Goal: Information Seeking & Learning: Learn about a topic

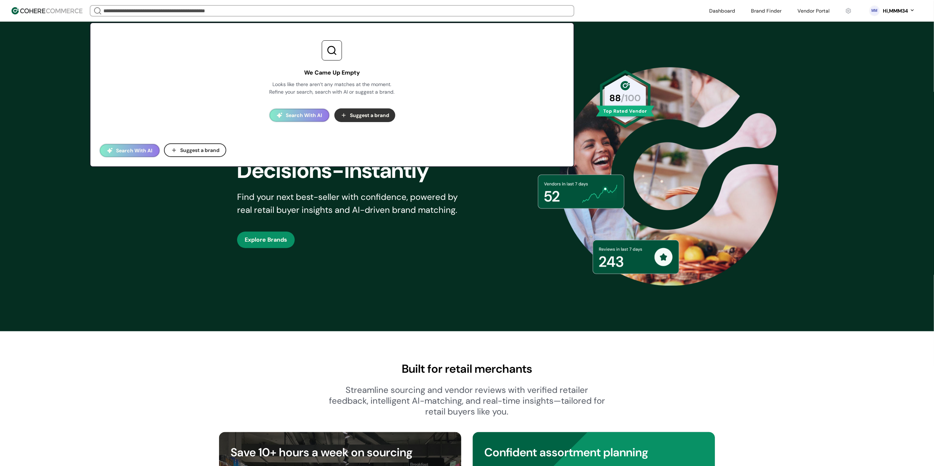
click at [192, 12] on input "search" at bounding box center [332, 11] width 460 height 10
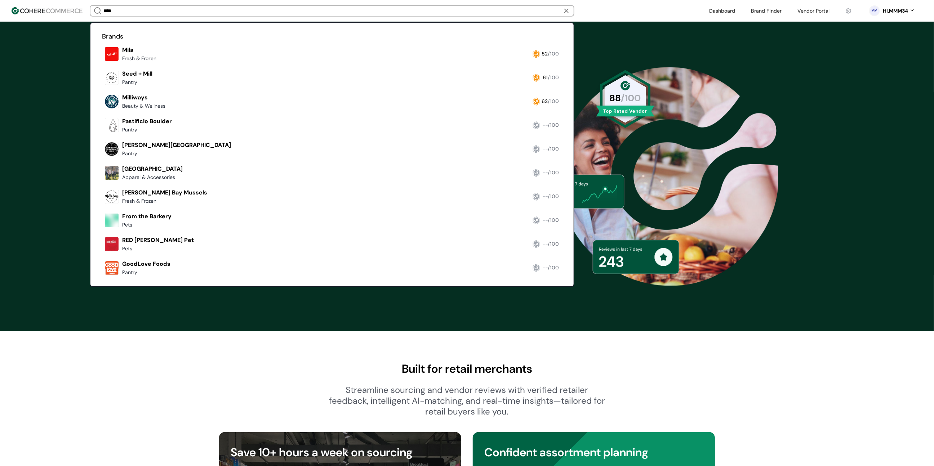
type input "****"
click at [102, 64] on link at bounding box center [102, 64] width 0 height 0
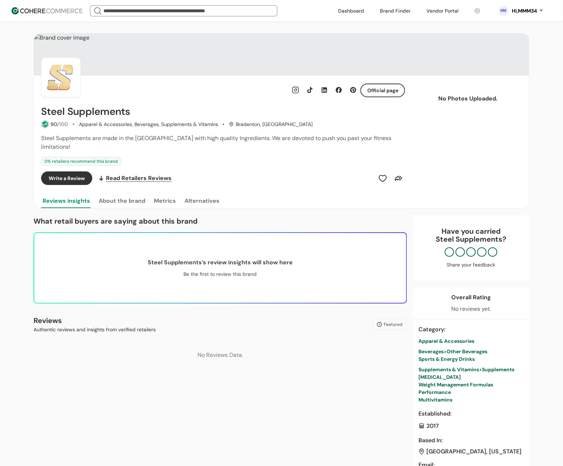
click at [279, 97] on div "Official page" at bounding box center [243, 90] width 324 height 14
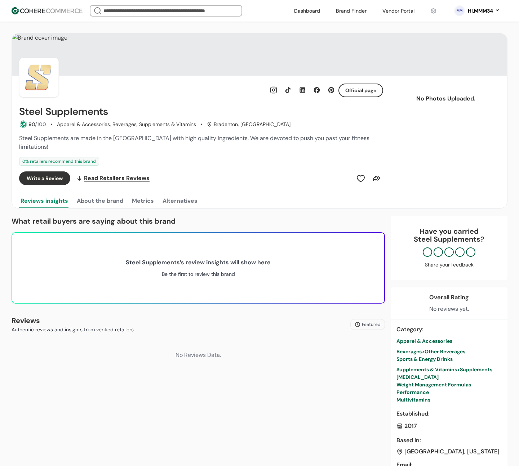
click at [184, 198] on button "Alternatives" at bounding box center [180, 201] width 38 height 14
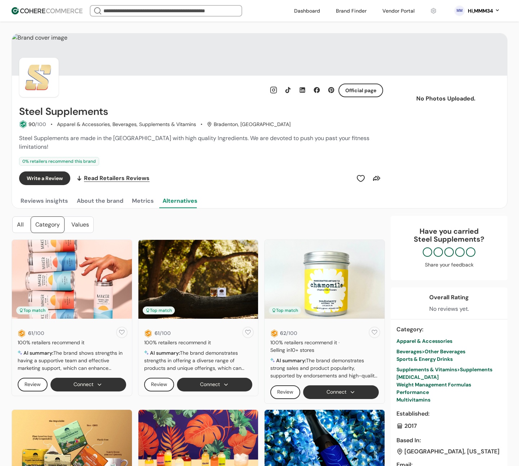
click at [142, 195] on button "Metrics" at bounding box center [142, 201] width 25 height 14
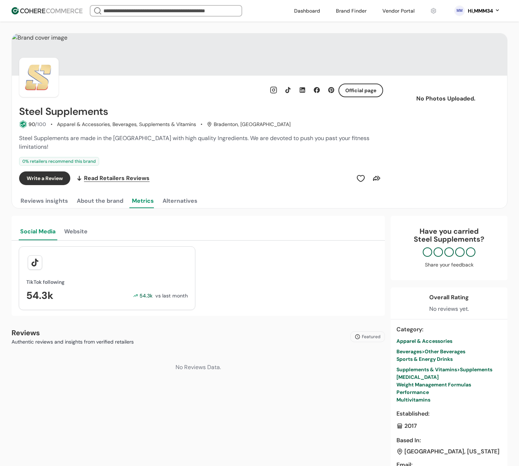
drag, startPoint x: 120, startPoint y: 193, endPoint x: 70, endPoint y: 189, distance: 50.2
click at [120, 194] on button "About the brand" at bounding box center [99, 201] width 49 height 14
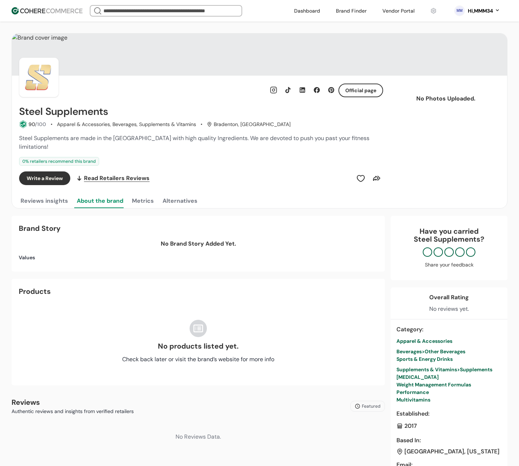
click at [58, 194] on button "Reviews insights" at bounding box center [44, 201] width 50 height 14
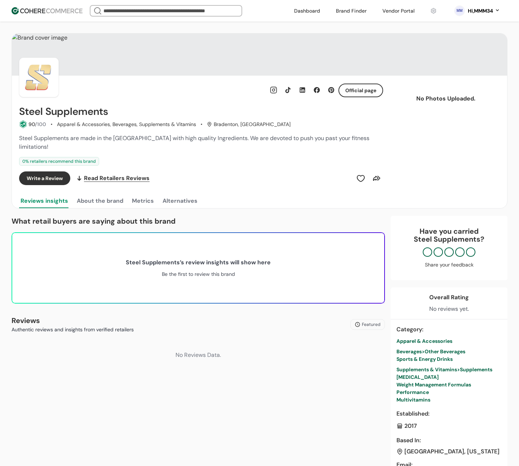
click at [105, 174] on span "Read Retailers Reviews" at bounding box center [117, 178] width 66 height 9
